Goal: Task Accomplishment & Management: Manage account settings

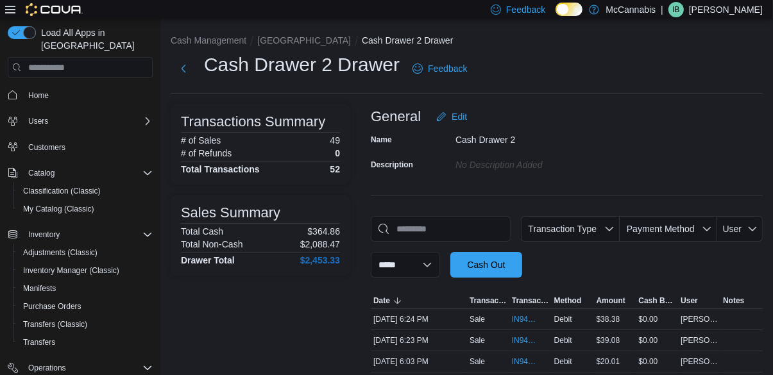
scroll to position [51, 0]
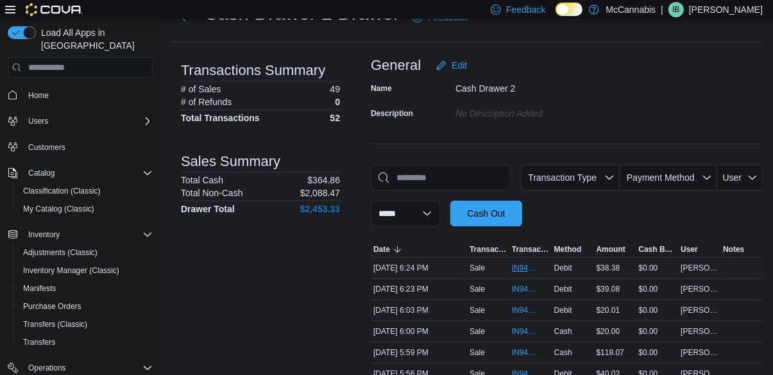
click at [519, 270] on span "IN94RX-480085" at bounding box center [524, 268] width 24 height 10
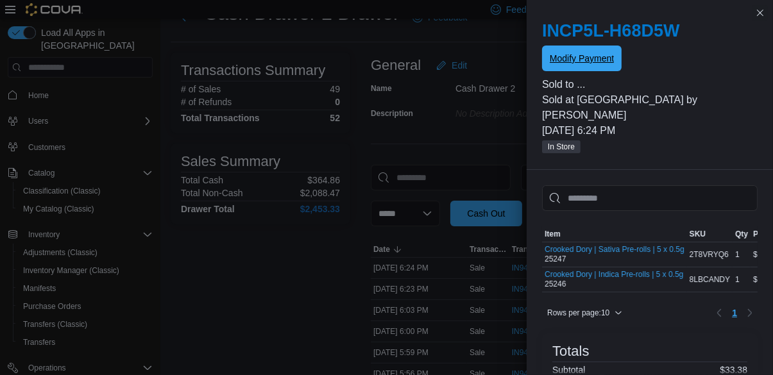
click at [606, 66] on span "Modify Payment" at bounding box center [582, 59] width 64 height 26
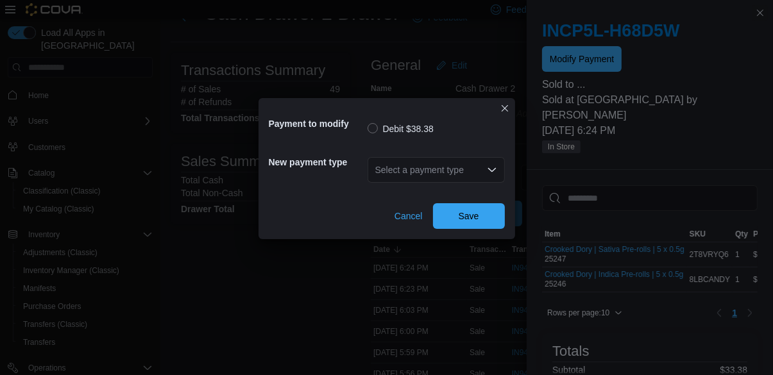
click at [482, 183] on div "Select a payment type" at bounding box center [436, 170] width 137 height 26
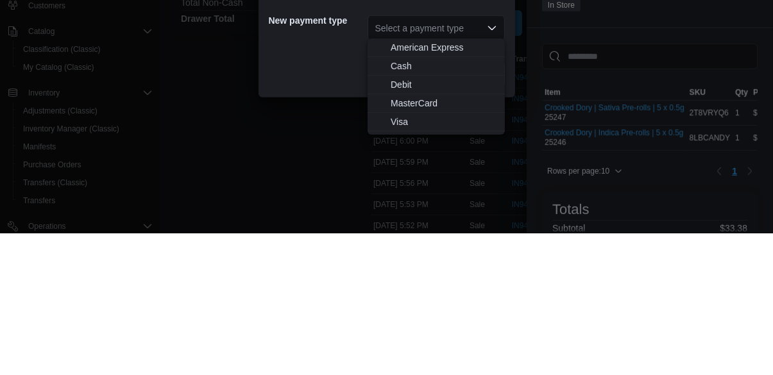
scroll to position [100, 0]
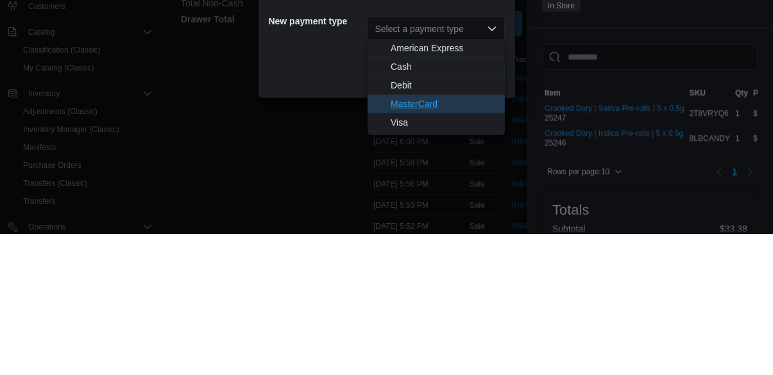
click at [458, 246] on span "MasterCard" at bounding box center [444, 245] width 107 height 13
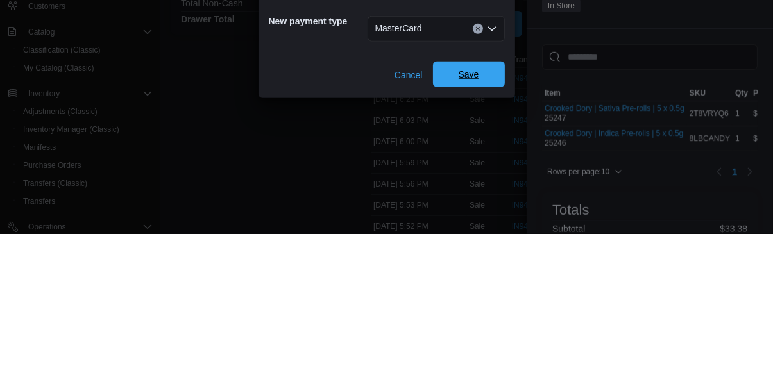
click at [471, 209] on span "Save" at bounding box center [469, 215] width 21 height 13
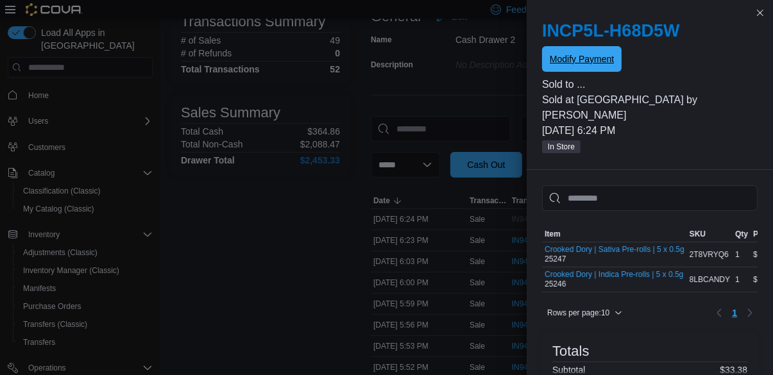
scroll to position [0, 0]
click at [767, 6] on button "Close this dialog" at bounding box center [760, 11] width 15 height 15
